Goal: Information Seeking & Learning: Learn about a topic

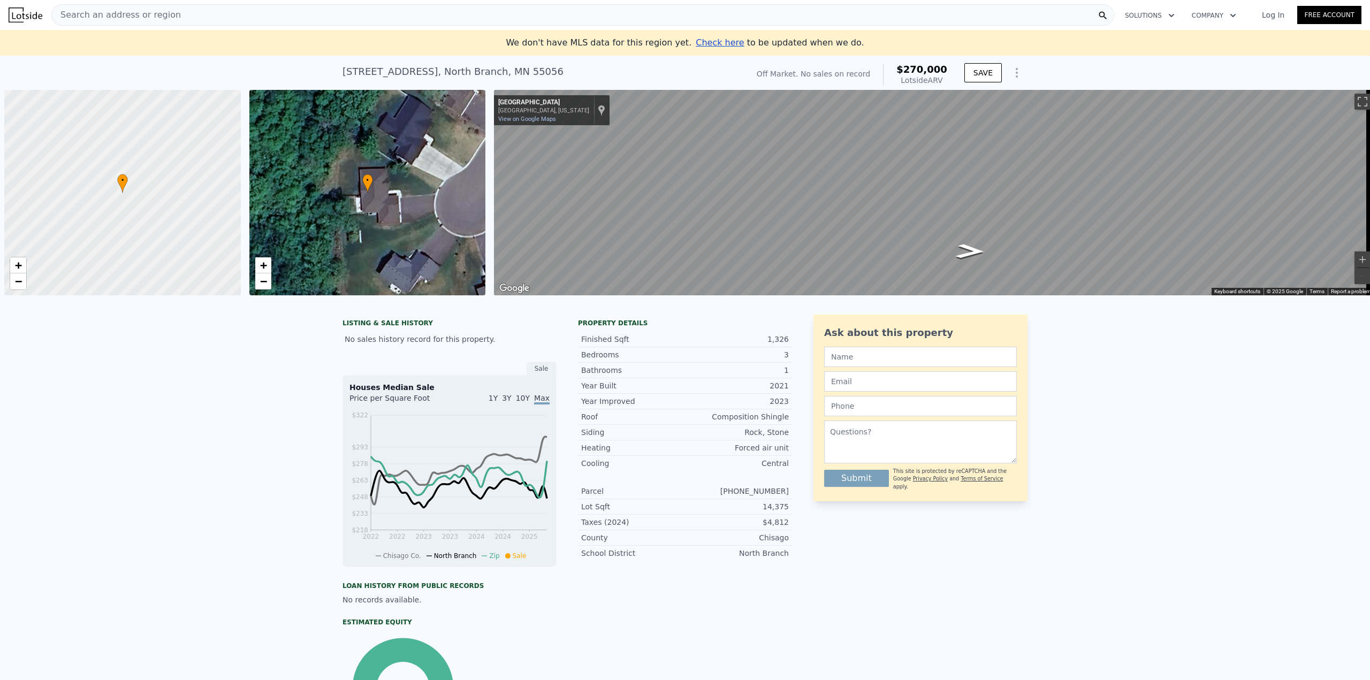
scroll to position [0, 4]
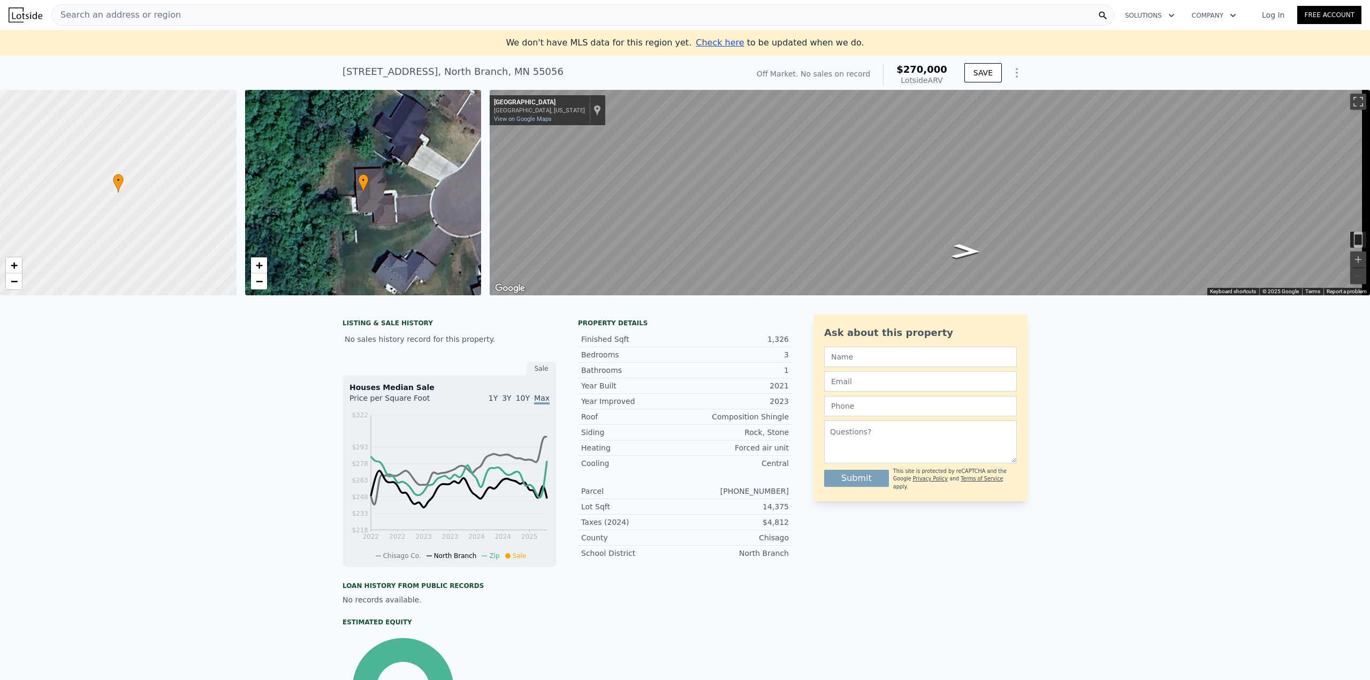
click at [246, 386] on div "LISTING & SALE HISTORY No sales history record for this property. Sale Houses M…" at bounding box center [685, 547] width 1370 height 483
click at [215, 386] on div "LISTING & SALE HISTORY No sales history record for this property. Sale Houses M…" at bounding box center [685, 547] width 1370 height 483
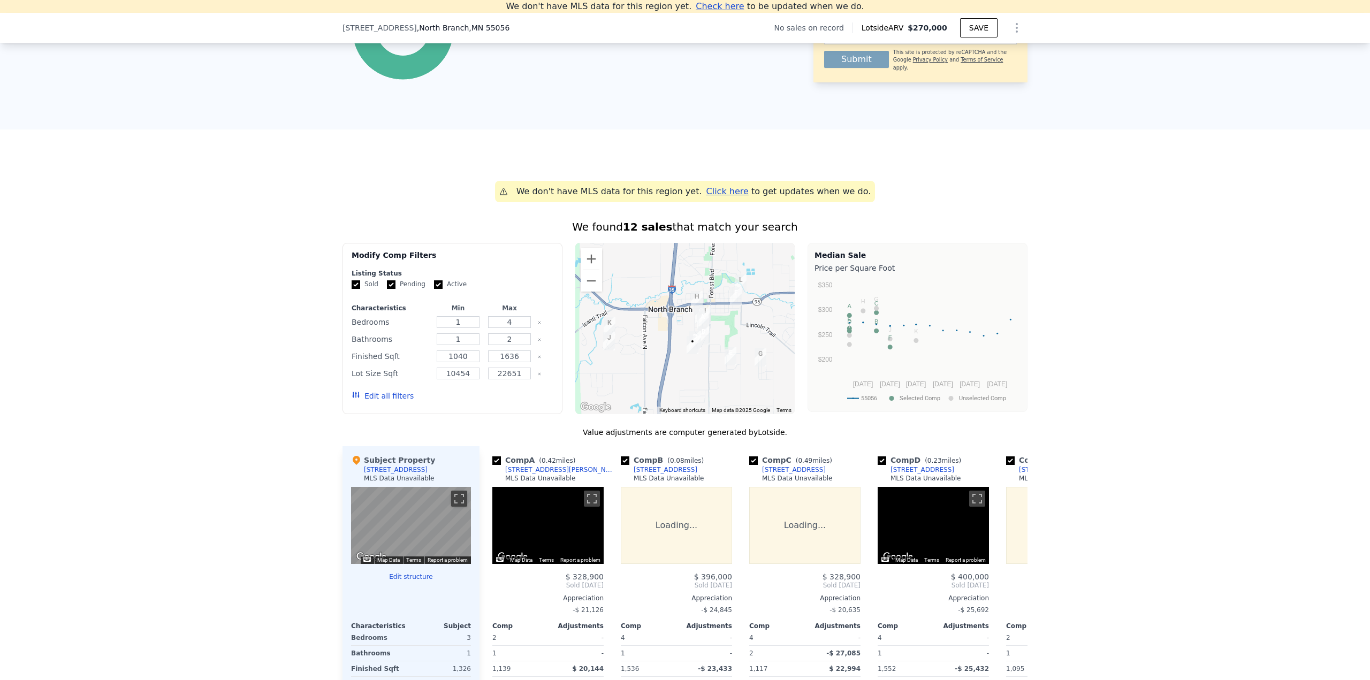
scroll to position [692, 0]
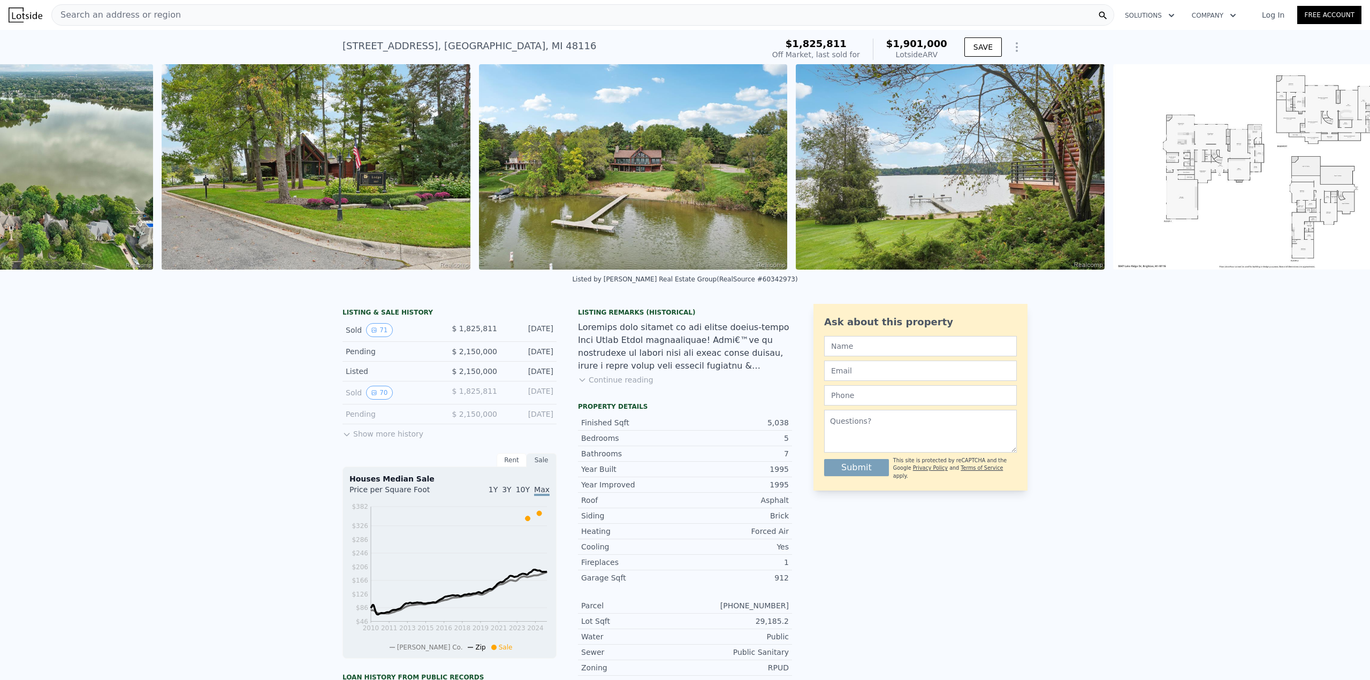
scroll to position [0, 21379]
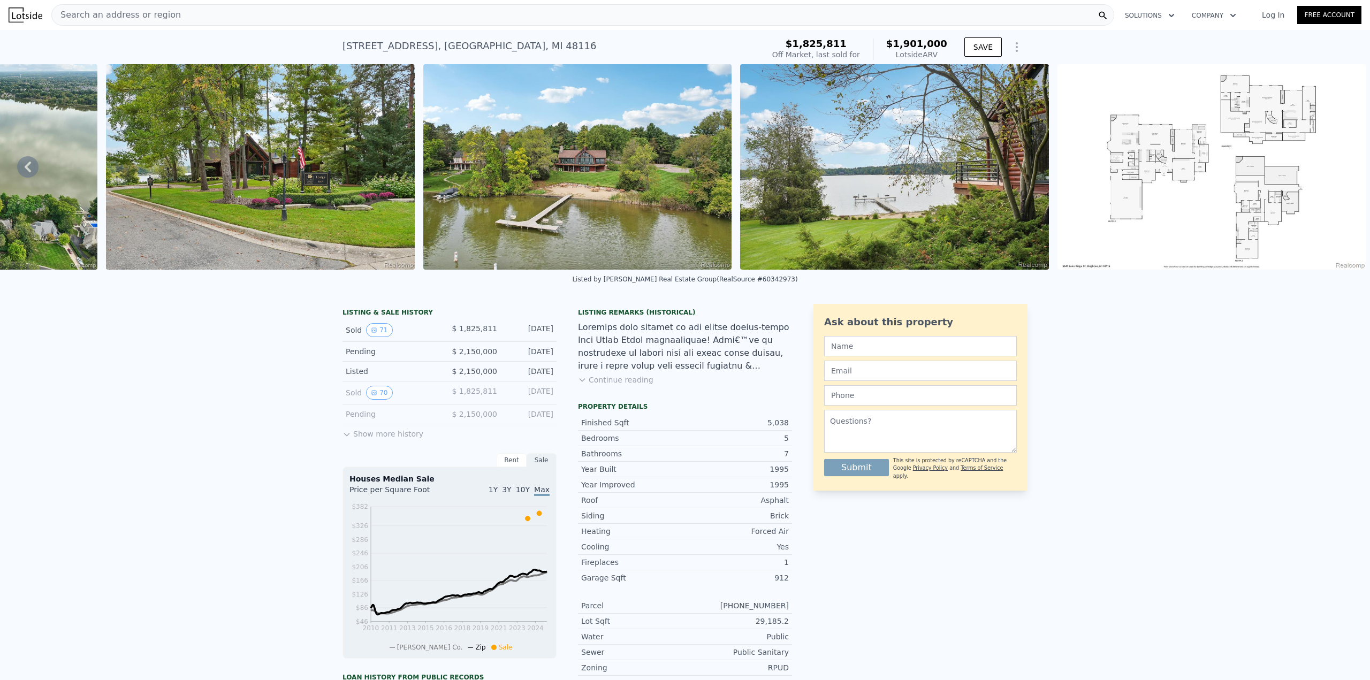
click at [346, 439] on icon at bounding box center [347, 434] width 9 height 9
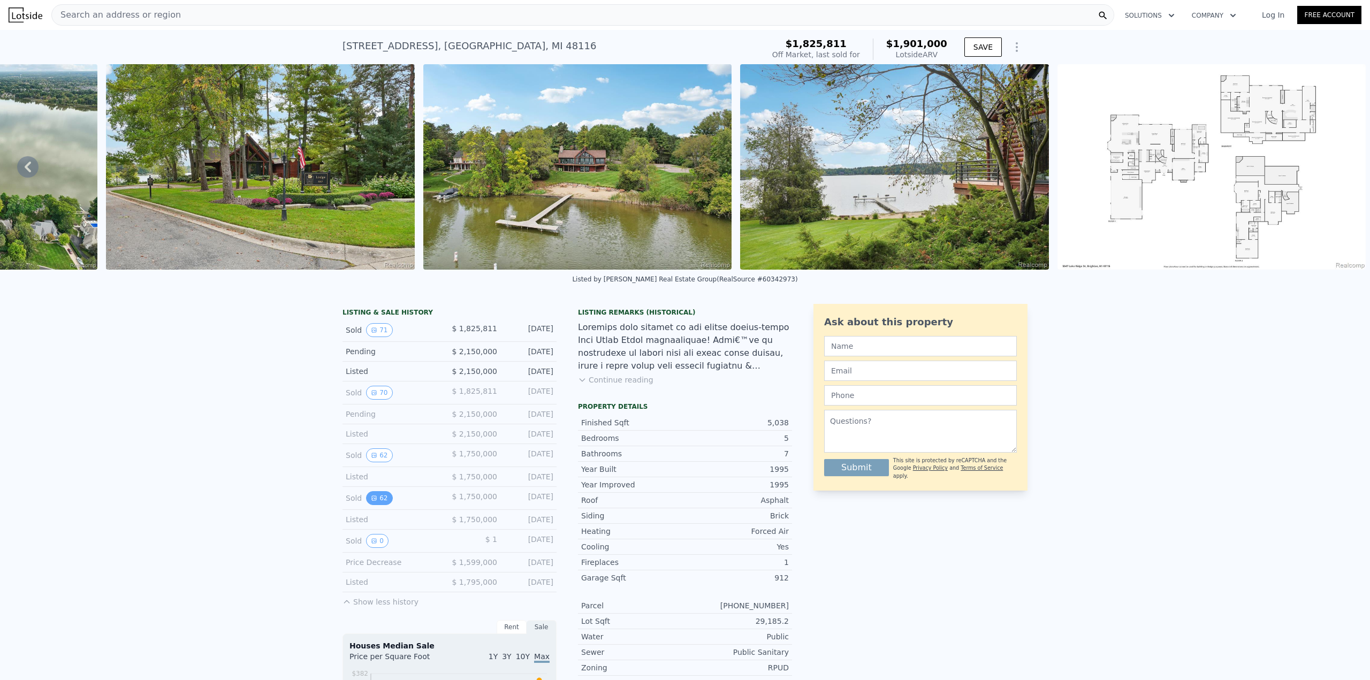
click at [371, 502] on button "62" at bounding box center [379, 498] width 26 height 14
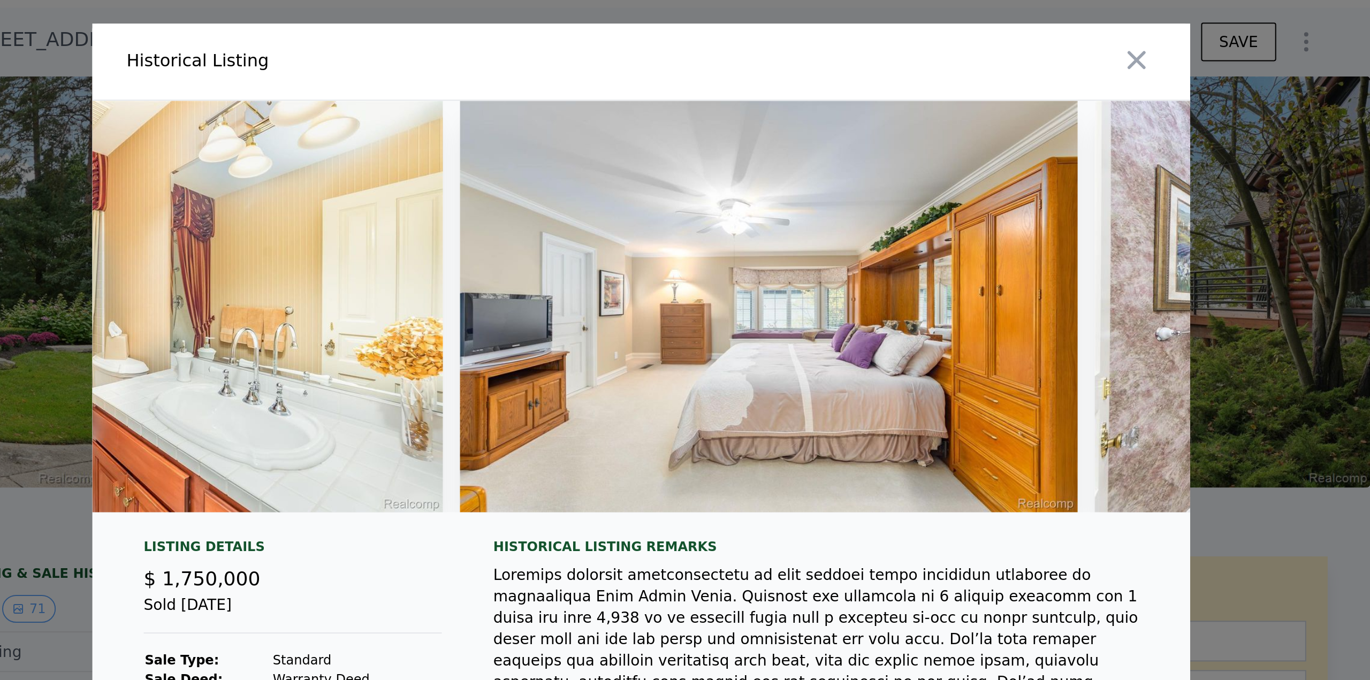
scroll to position [0, 18954]
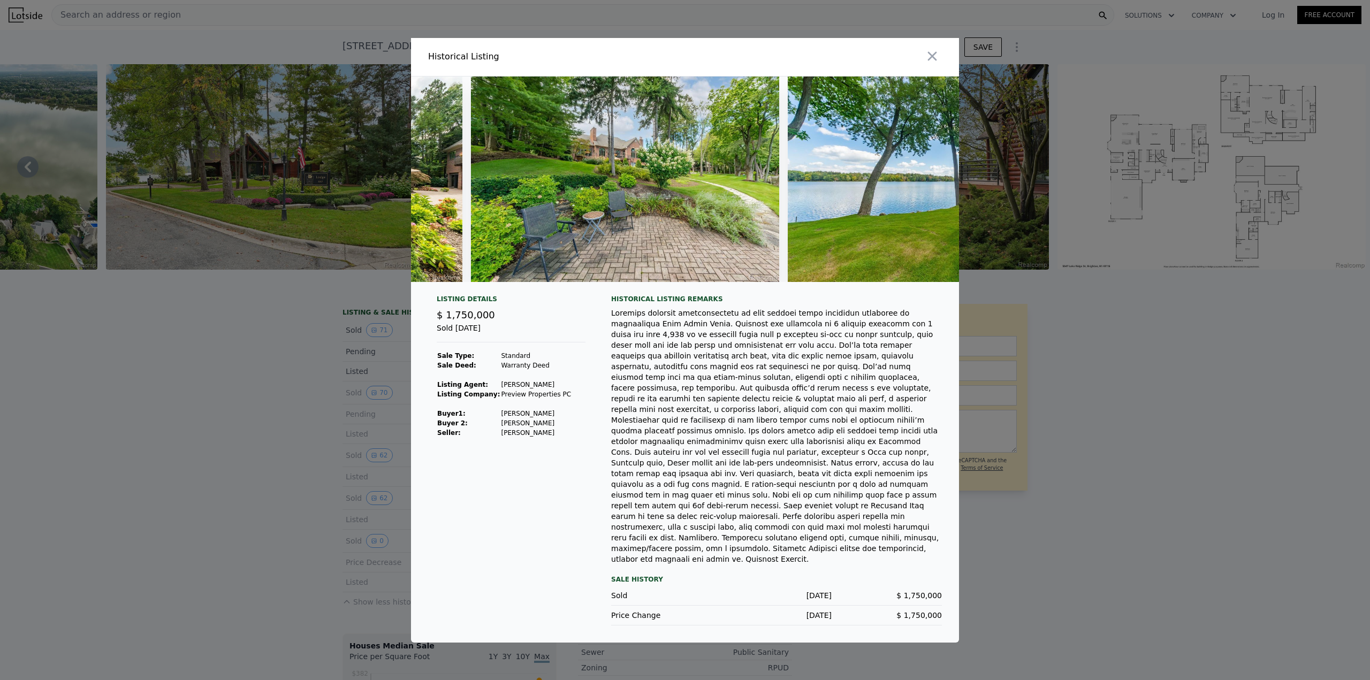
click at [324, 421] on div at bounding box center [685, 340] width 1370 height 680
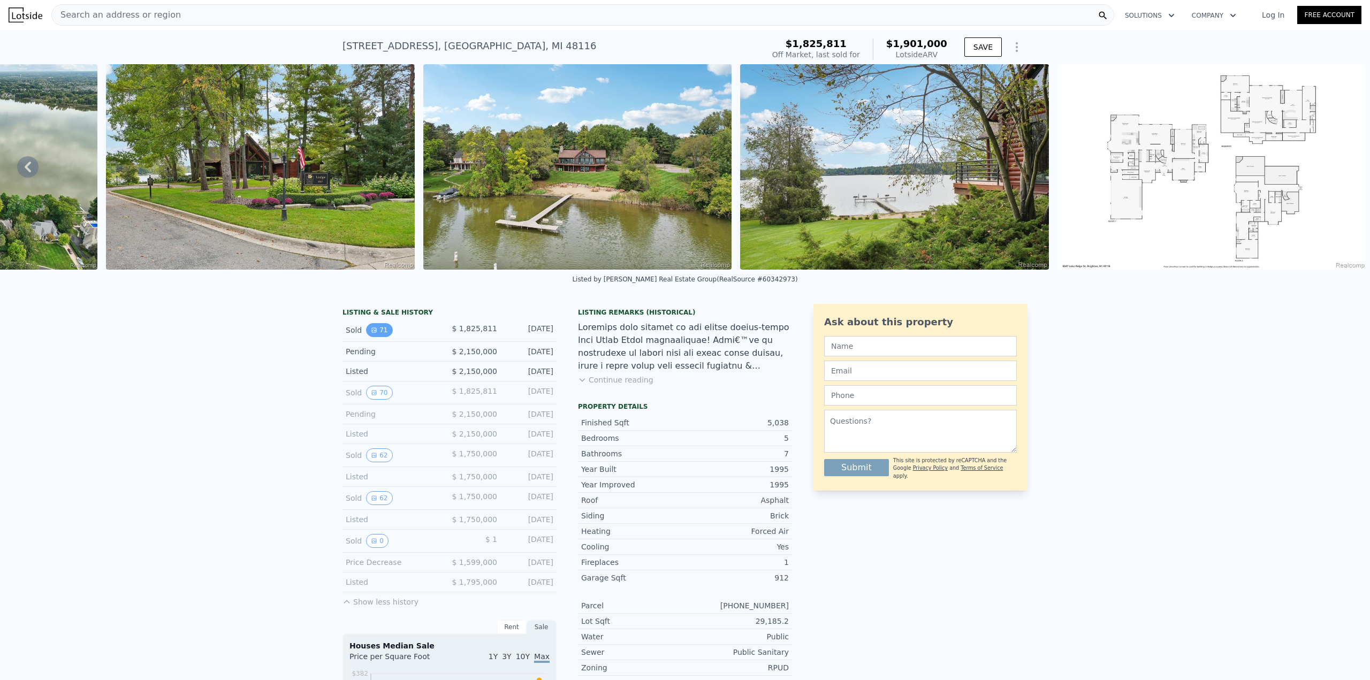
click at [372, 332] on icon "View historical data" at bounding box center [374, 330] width 4 height 4
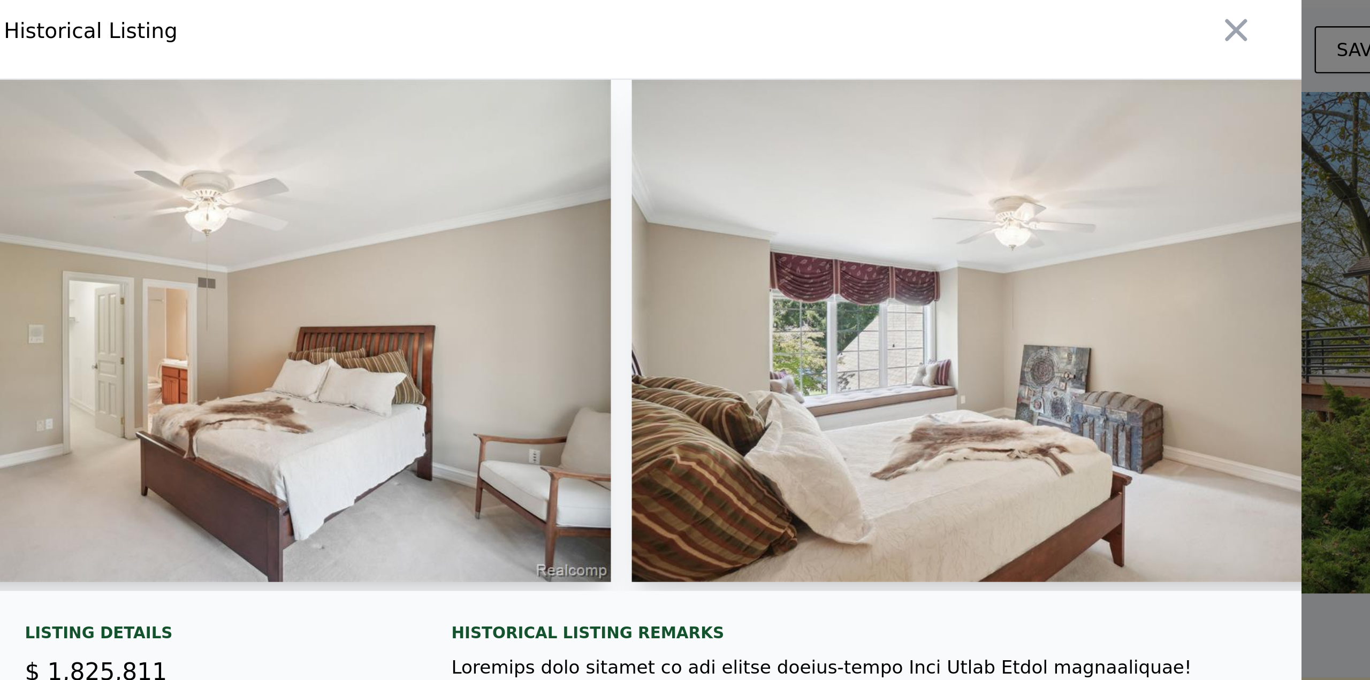
scroll to position [0, 10807]
